Goal: Find specific page/section

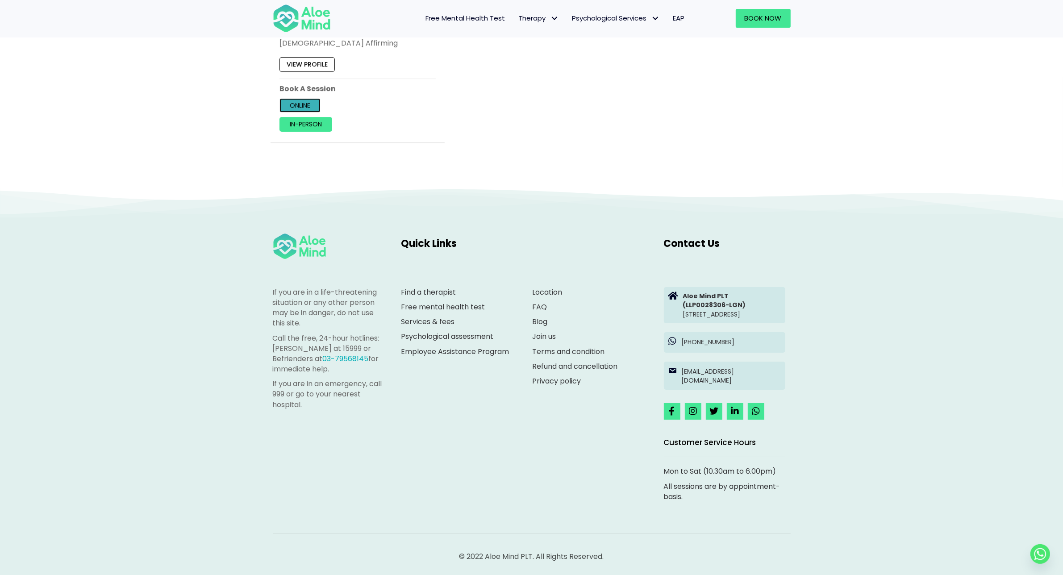
click at [304, 98] on link "Online" at bounding box center [299, 105] width 41 height 14
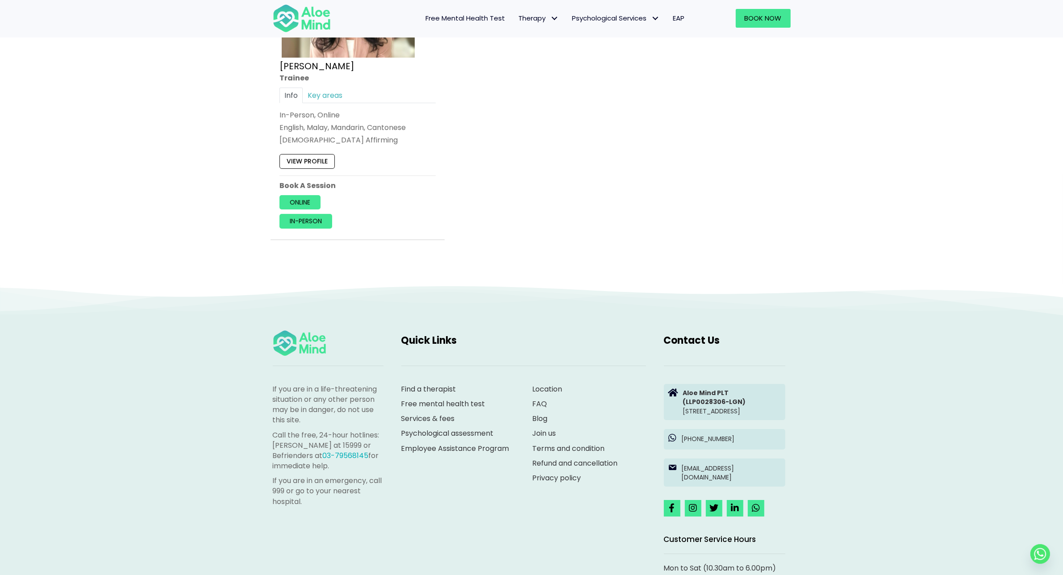
scroll to position [2689, 0]
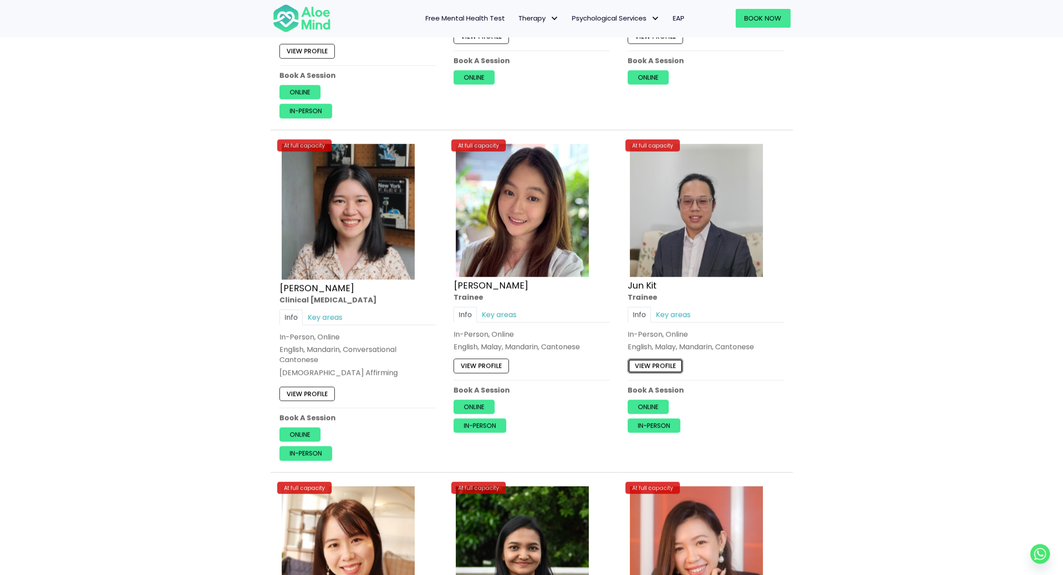
click at [665, 363] on link "View profile" at bounding box center [655, 365] width 55 height 14
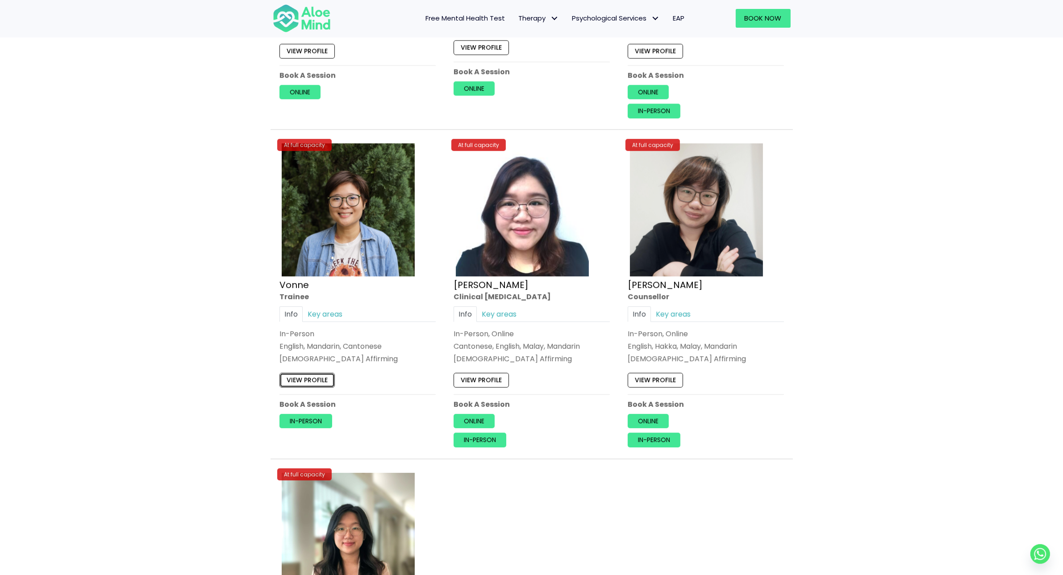
click at [310, 387] on link "View profile" at bounding box center [306, 380] width 55 height 14
